Goal: Find contact information: Find contact information

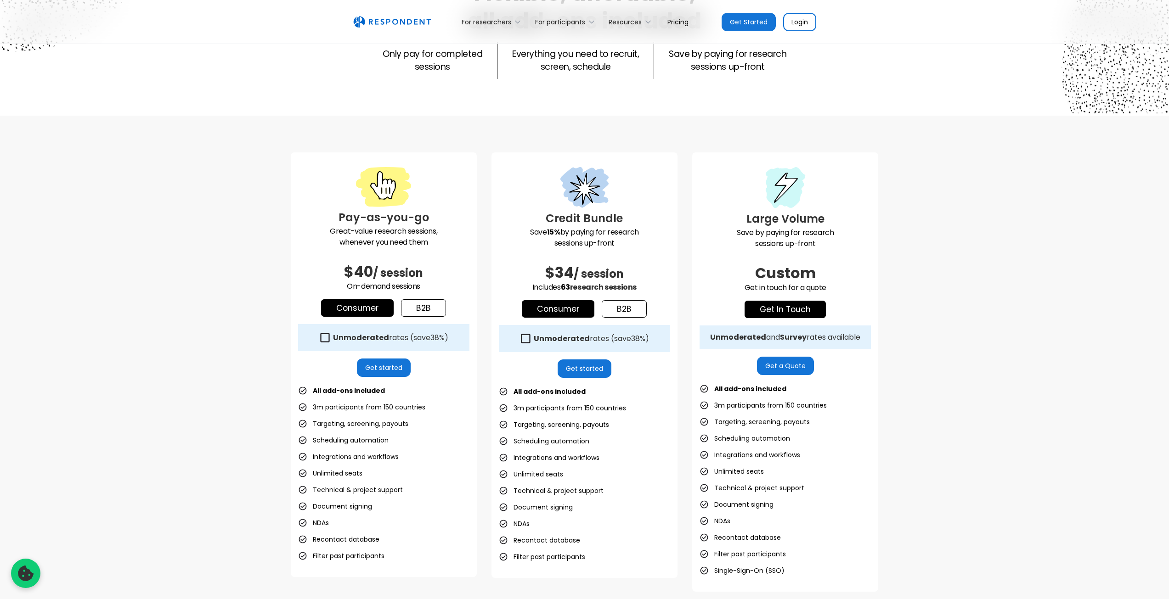
scroll to position [184, 0]
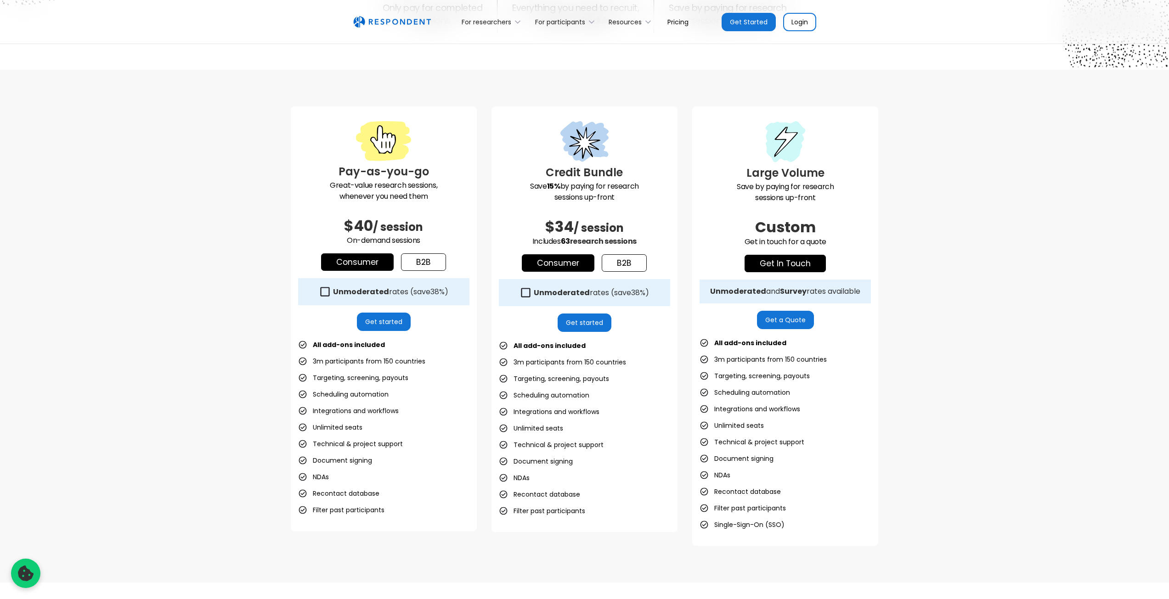
click at [527, 295] on icon at bounding box center [525, 293] width 12 height 12
click at [629, 262] on link "b2b" at bounding box center [624, 262] width 45 height 17
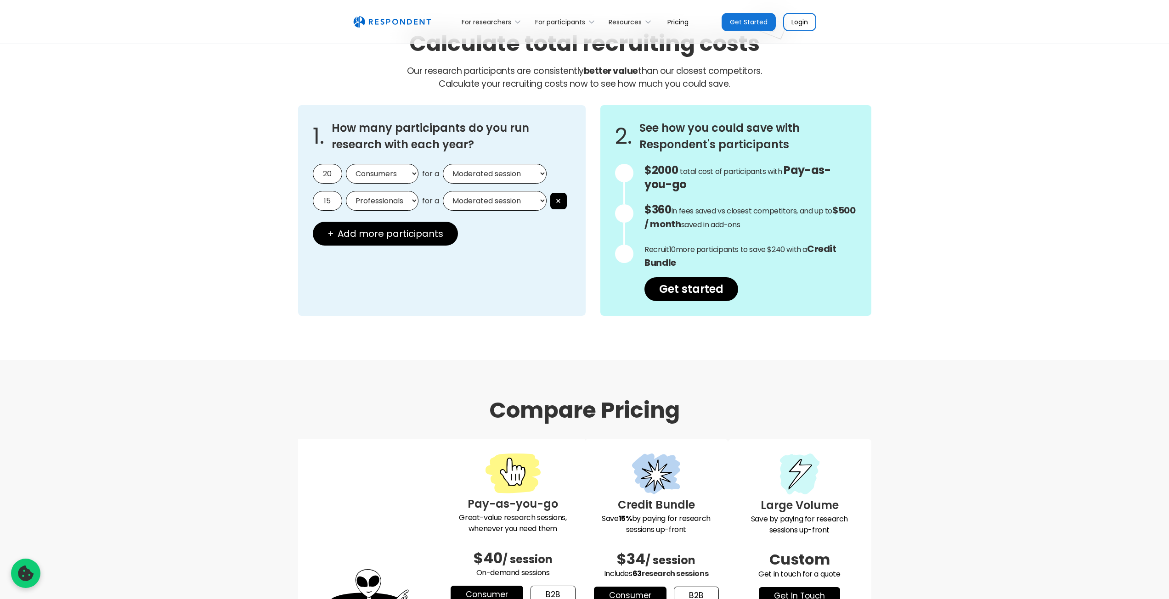
scroll to position [689, 0]
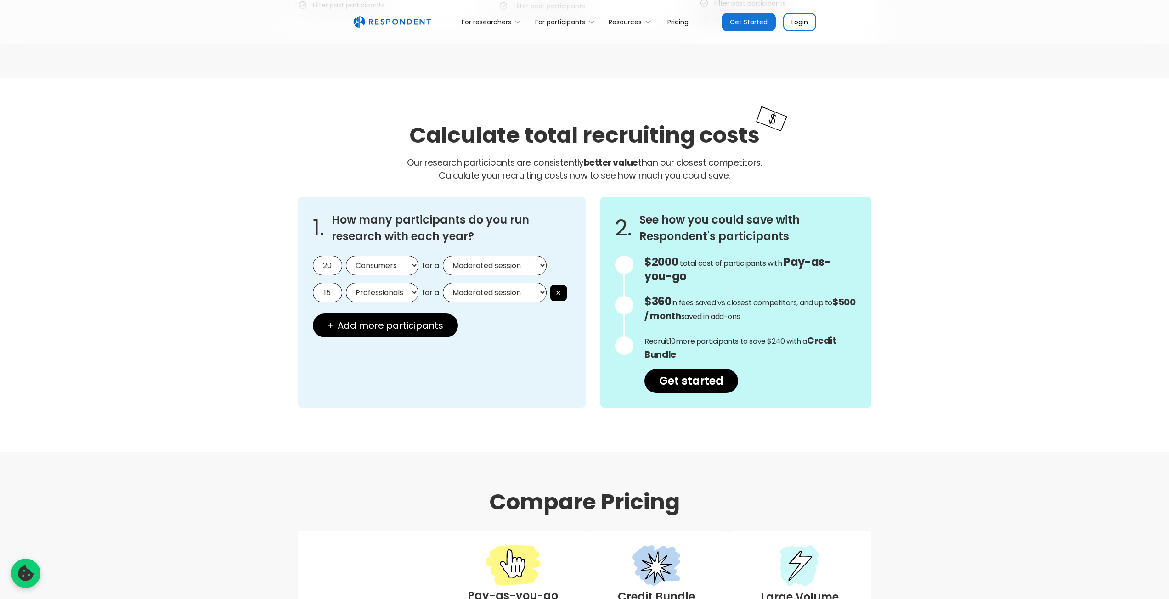
click at [407, 265] on select "Consumers Professionals" at bounding box center [382, 266] width 73 height 20
select select "professionals"
click at [346, 256] on select "Consumers Professionals" at bounding box center [382, 266] width 73 height 20
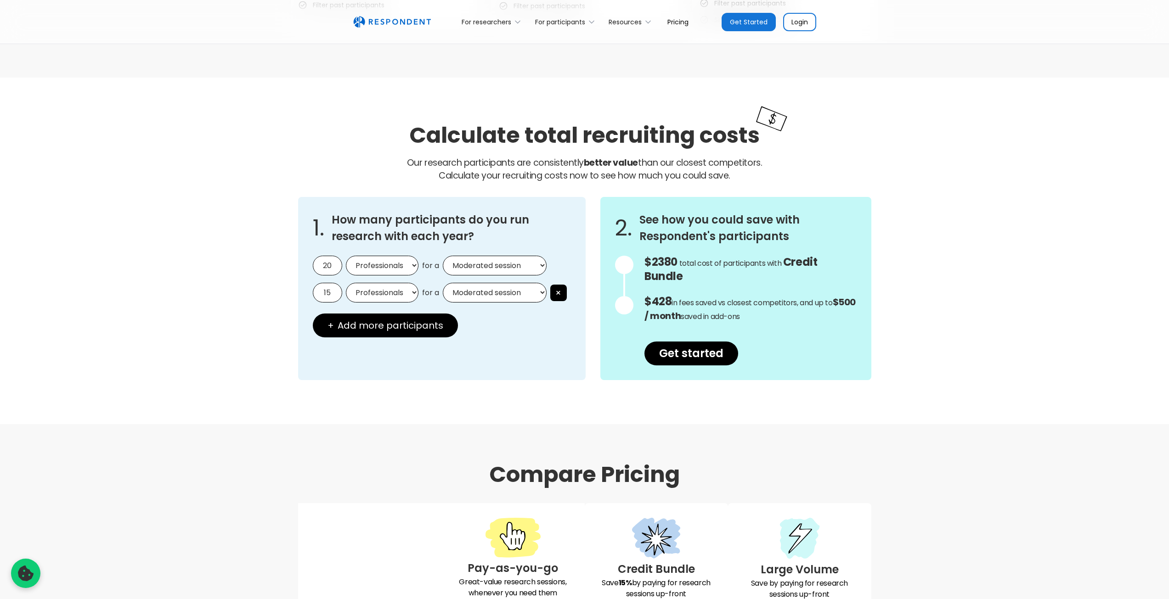
click at [472, 271] on select "Moderated session Unmoderated session" at bounding box center [495, 266] width 104 height 20
click at [443, 256] on select "Moderated session Unmoderated session" at bounding box center [495, 266] width 104 height 20
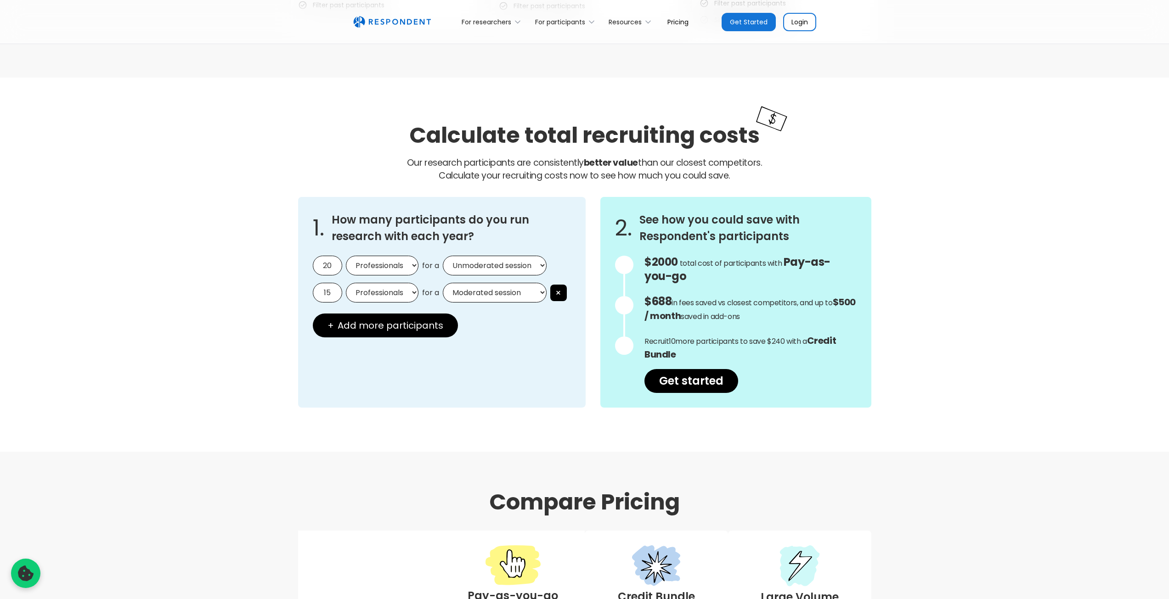
click at [543, 267] on select "Moderated session Unmoderated session" at bounding box center [495, 266] width 104 height 20
click at [443, 256] on select "Moderated session Unmoderated session" at bounding box center [495, 266] width 104 height 20
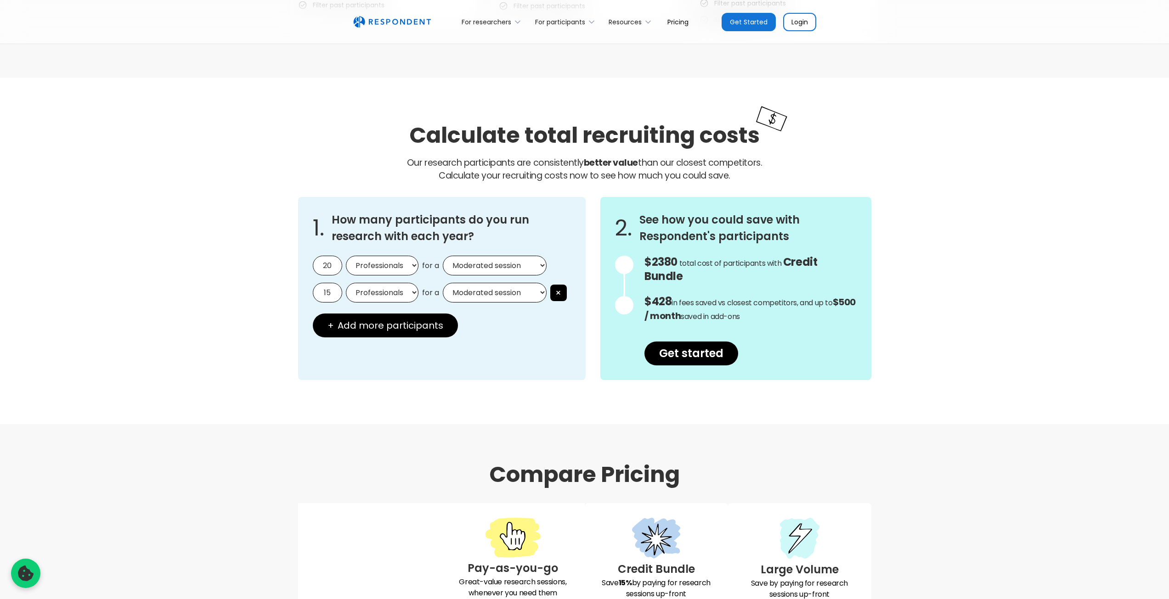
click at [534, 263] on select "Moderated session Unmoderated session" at bounding box center [495, 266] width 104 height 20
select select "unmoderated"
click at [443, 256] on select "Moderated session Unmoderated session" at bounding box center [495, 266] width 104 height 20
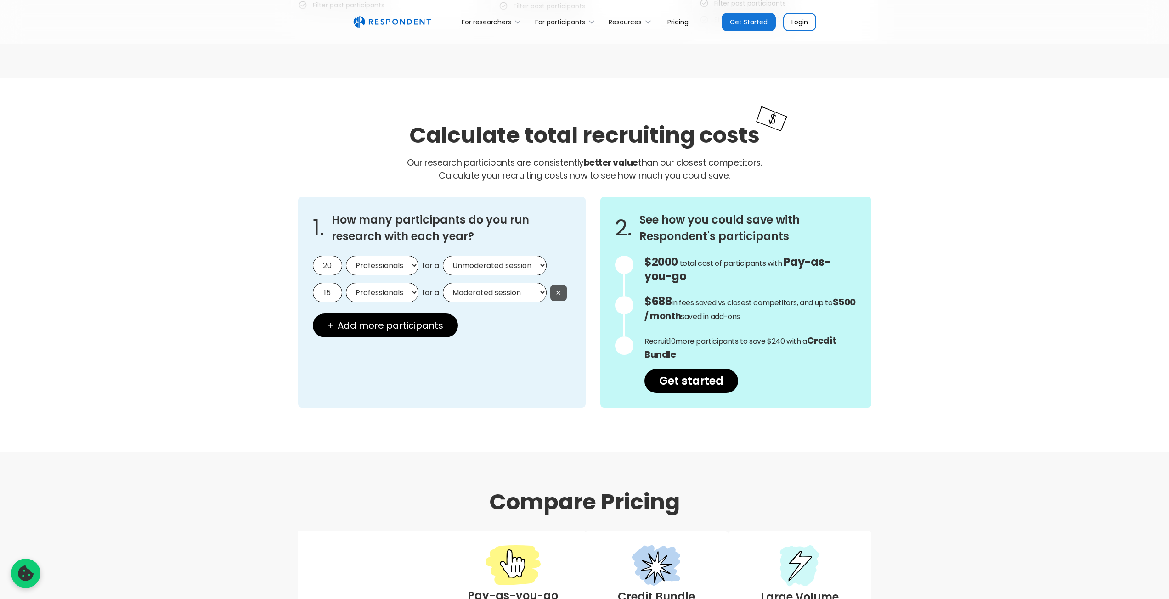
click at [565, 299] on button "×" at bounding box center [558, 293] width 17 height 17
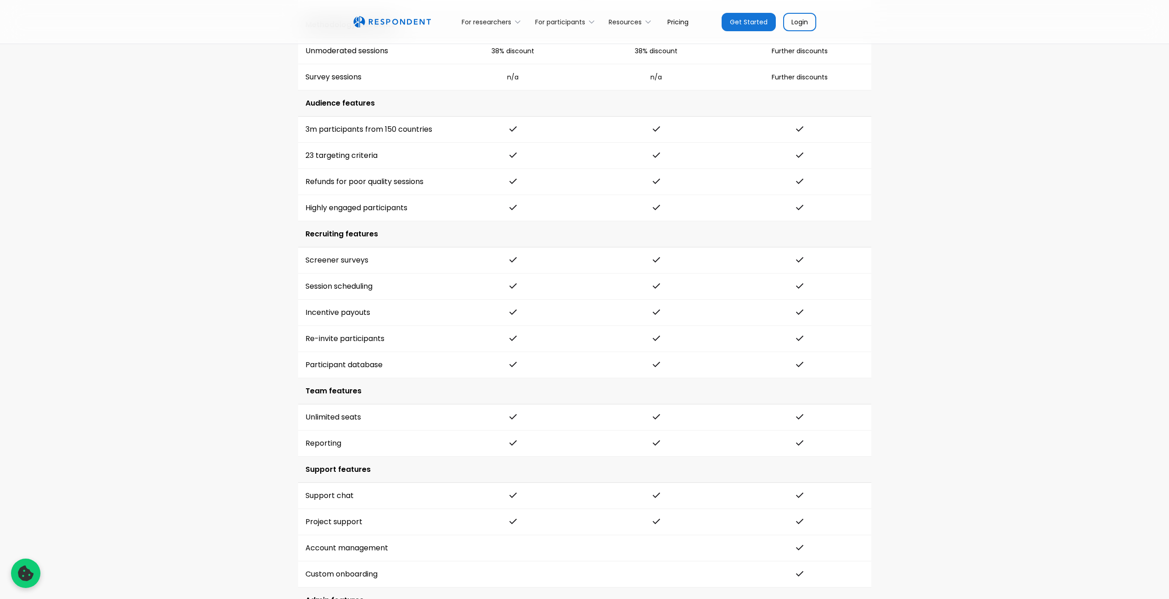
scroll to position [2016, 0]
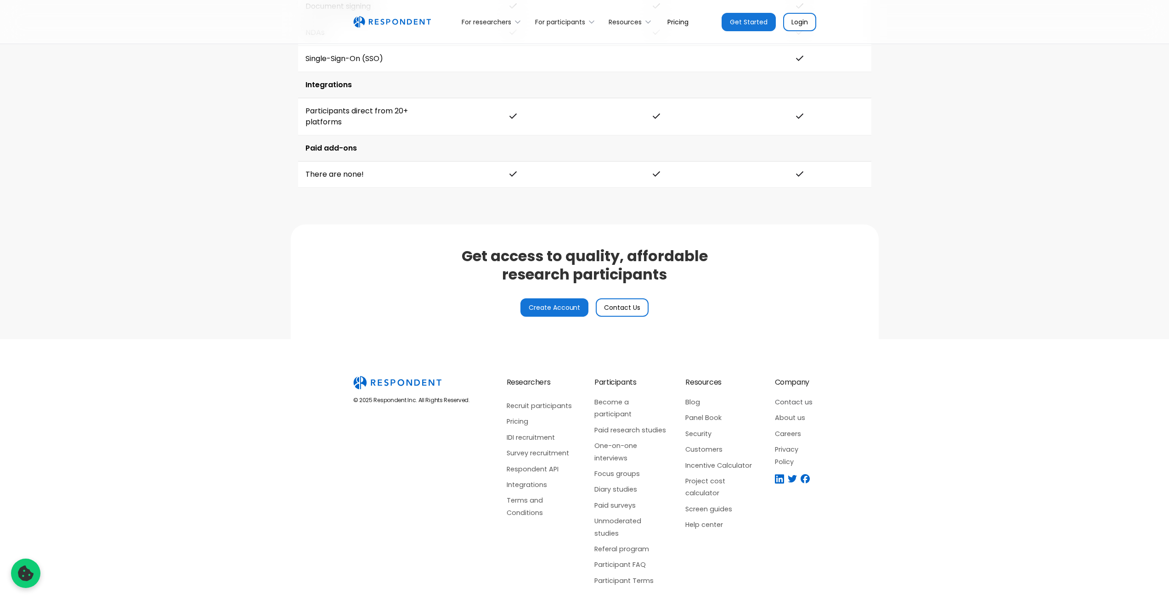
click at [792, 402] on link "Contact us" at bounding box center [795, 402] width 41 height 12
